Goal: Information Seeking & Learning: Learn about a topic

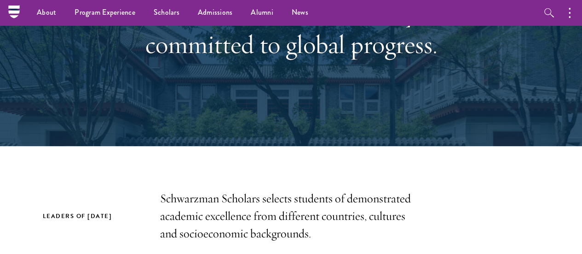
scroll to position [82, 0]
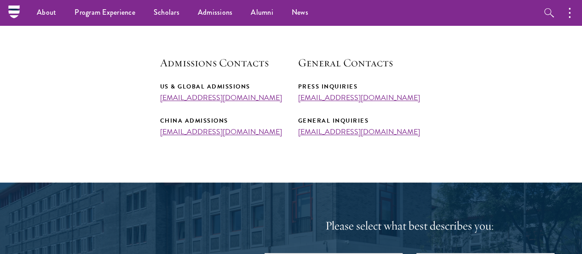
scroll to position [325, 0]
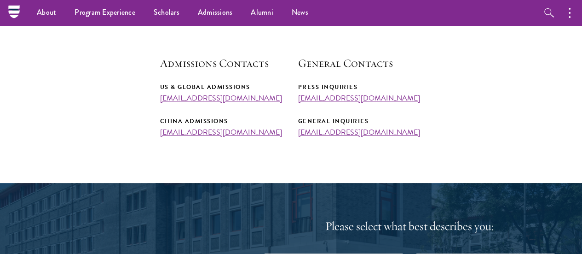
drag, startPoint x: 154, startPoint y: 112, endPoint x: 273, endPoint y: 111, distance: 119.6
click at [273, 111] on section "Admissions Team The Schwarzman Scholars admissions team has representatives all…" at bounding box center [291, 42] width 582 height 190
copy link "[EMAIL_ADDRESS][DOMAIN_NAME]"
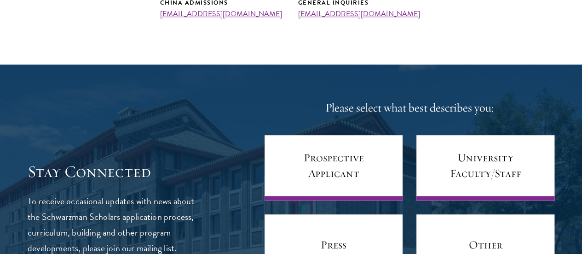
scroll to position [505, 0]
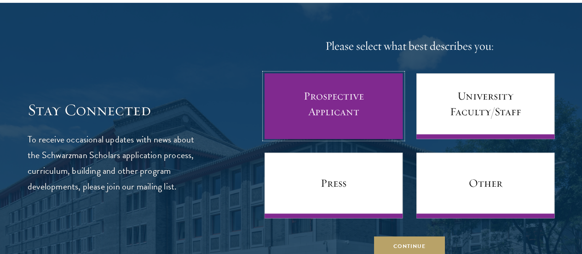
click at [335, 138] on link "Prospective Applicant" at bounding box center [334, 105] width 138 height 65
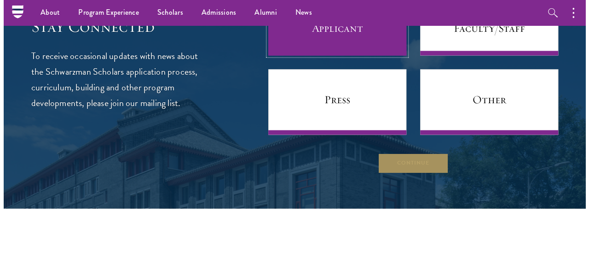
scroll to position [588, 0]
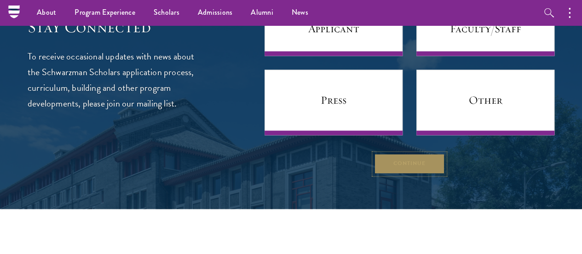
click at [410, 174] on button "Continue" at bounding box center [409, 163] width 71 height 21
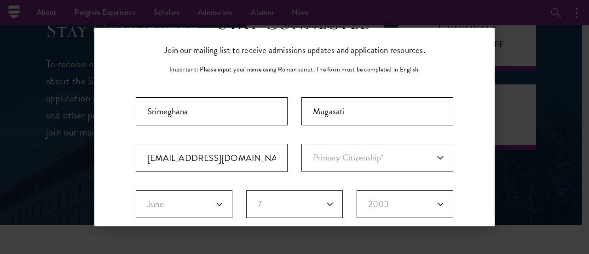
scroll to position [51, 0]
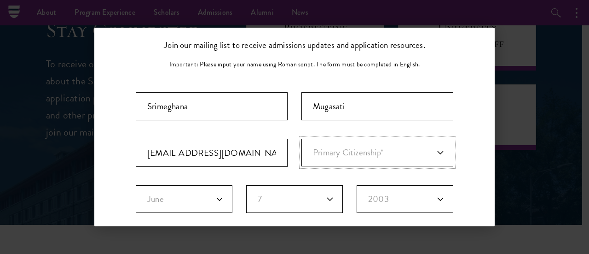
click at [405, 148] on select "Primary Citizenship* [GEOGRAPHIC_DATA] [DEMOGRAPHIC_DATA] [DEMOGRAPHIC_DATA] [D…" at bounding box center [377, 152] width 152 height 28
select select "IN"
click at [301, 138] on select "Primary Citizenship* [GEOGRAPHIC_DATA] [DEMOGRAPHIC_DATA] [DEMOGRAPHIC_DATA] [D…" at bounding box center [377, 152] width 152 height 28
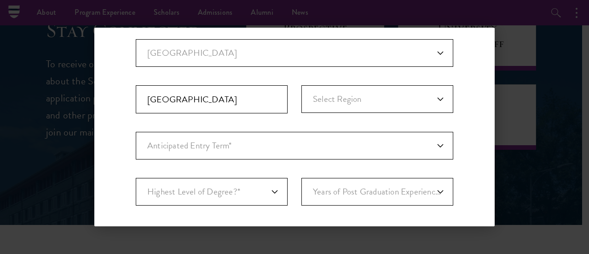
scroll to position [243, 0]
click at [381, 132] on select "Anticipated Entry Term* Just Exploring" at bounding box center [294, 145] width 317 height 28
click at [136, 131] on select "Anticipated Entry Term* Just Exploring" at bounding box center [294, 145] width 317 height 28
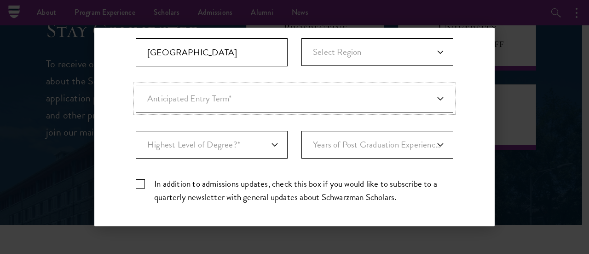
scroll to position [289, 0]
click at [193, 148] on select "Highest Level of Degree?* PHD Bachelor's Master's Current Undergraduate Student" at bounding box center [212, 145] width 152 height 28
select select "baef124f-e103-44b1-8ca6-5d0669438e44"
click at [136, 131] on select "Highest Level of Degree?* PHD Bachelor's Master's Current Undergraduate Student" at bounding box center [212, 145] width 152 height 28
click at [406, 142] on select "Years of Post Graduation Experience?* 1 2 3 4 5 6 7 8 9 10" at bounding box center [377, 145] width 152 height 28
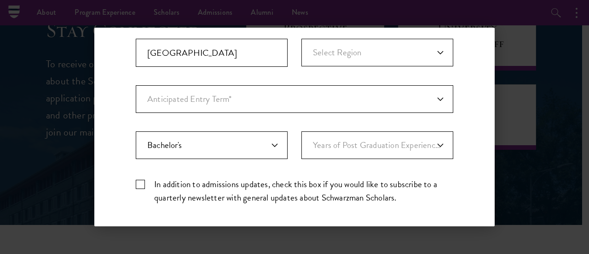
click at [297, 184] on label "In addition to admissions updates, check this box if you would like to subscrib…" at bounding box center [294, 190] width 317 height 27
click at [297, 183] on input "In addition to admissions updates, check this box if you would like to subscrib…" at bounding box center [294, 180] width 317 height 6
checkbox input "true"
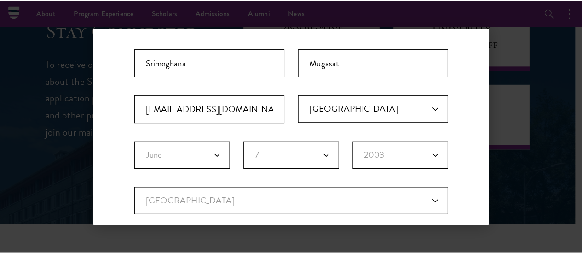
scroll to position [0, 0]
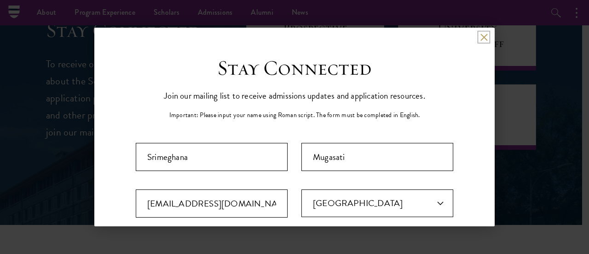
click at [480, 38] on button at bounding box center [484, 37] width 8 height 8
